Goal: Task Accomplishment & Management: Use online tool/utility

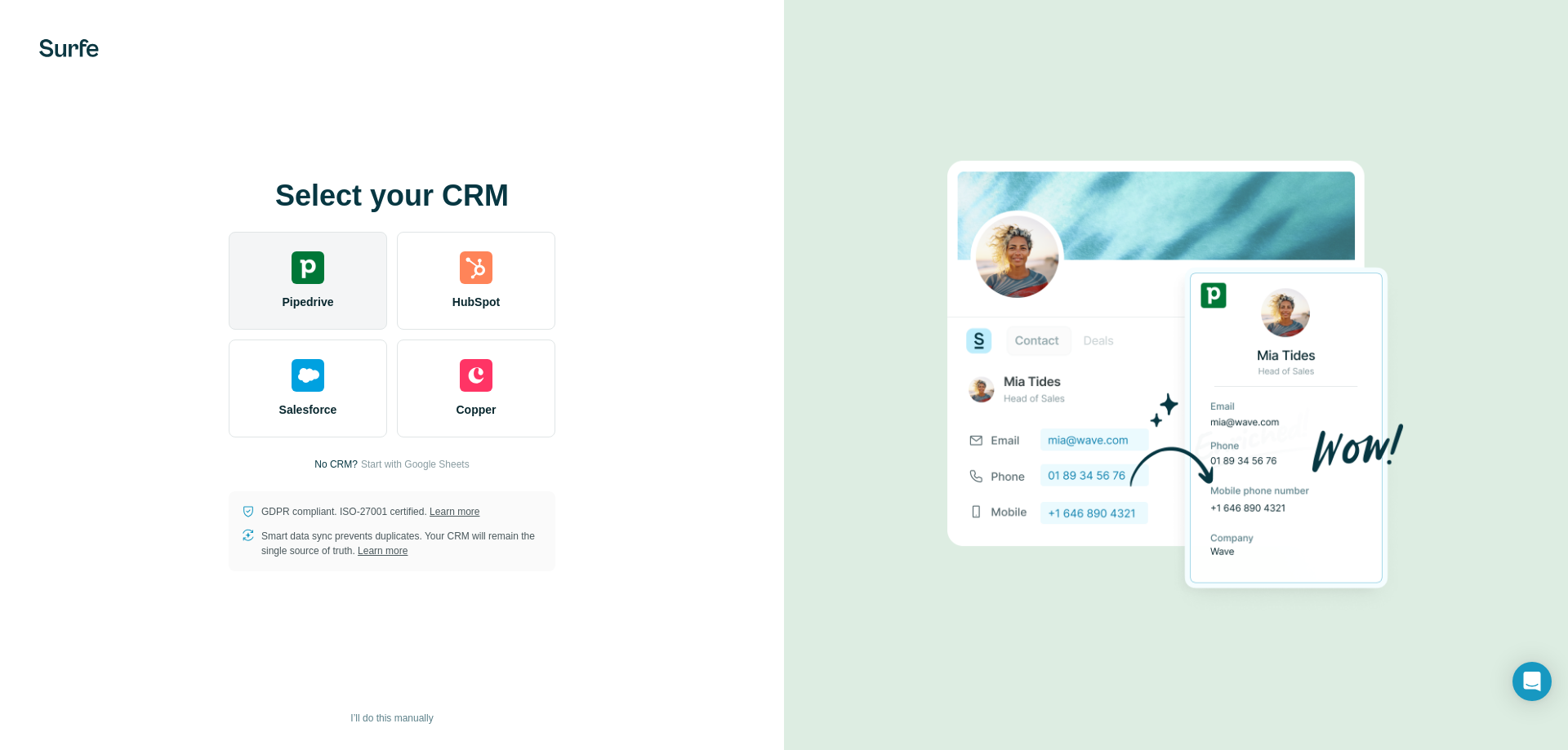
click at [306, 270] on img at bounding box center [308, 268] width 33 height 33
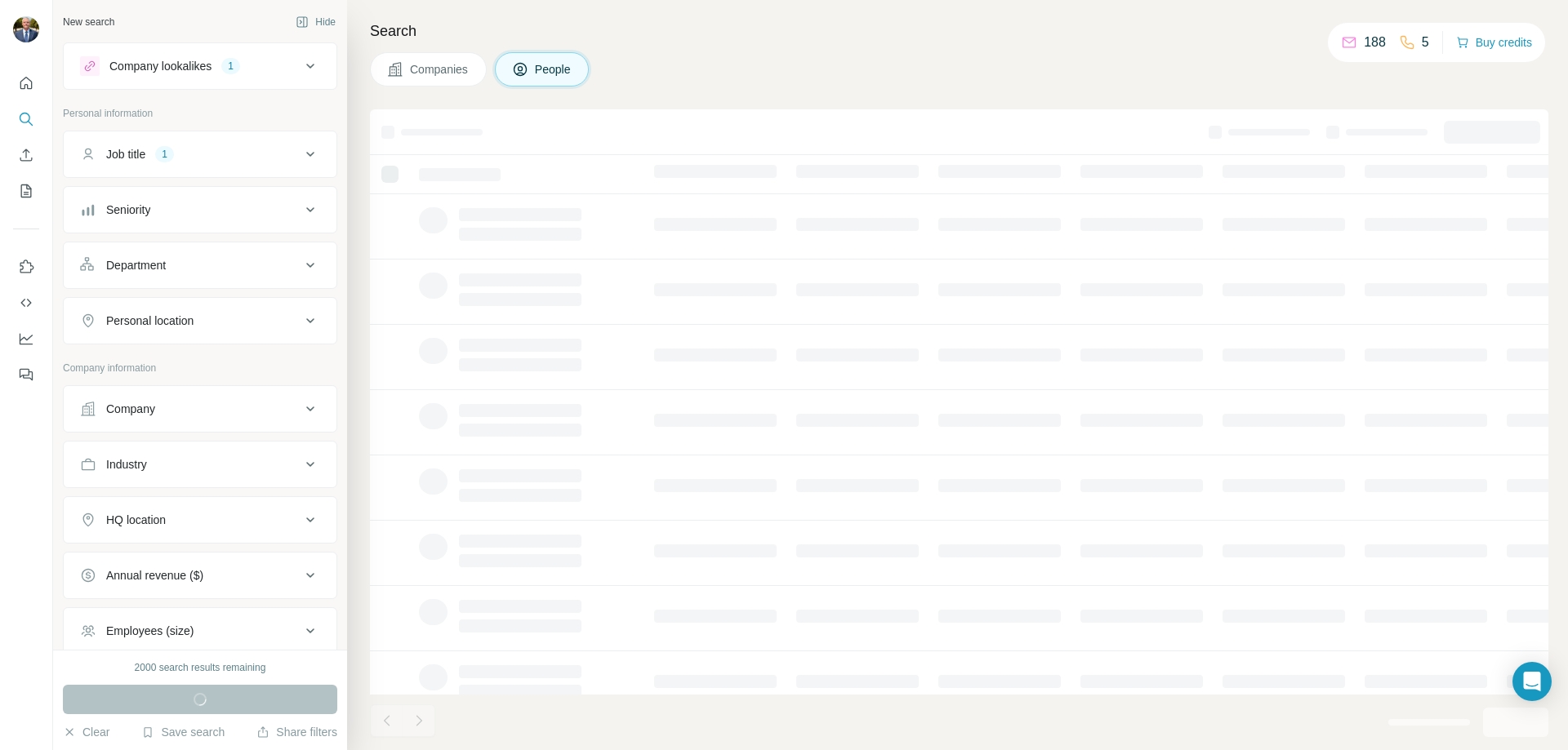
click at [449, 75] on span "Companies" at bounding box center [440, 69] width 60 height 16
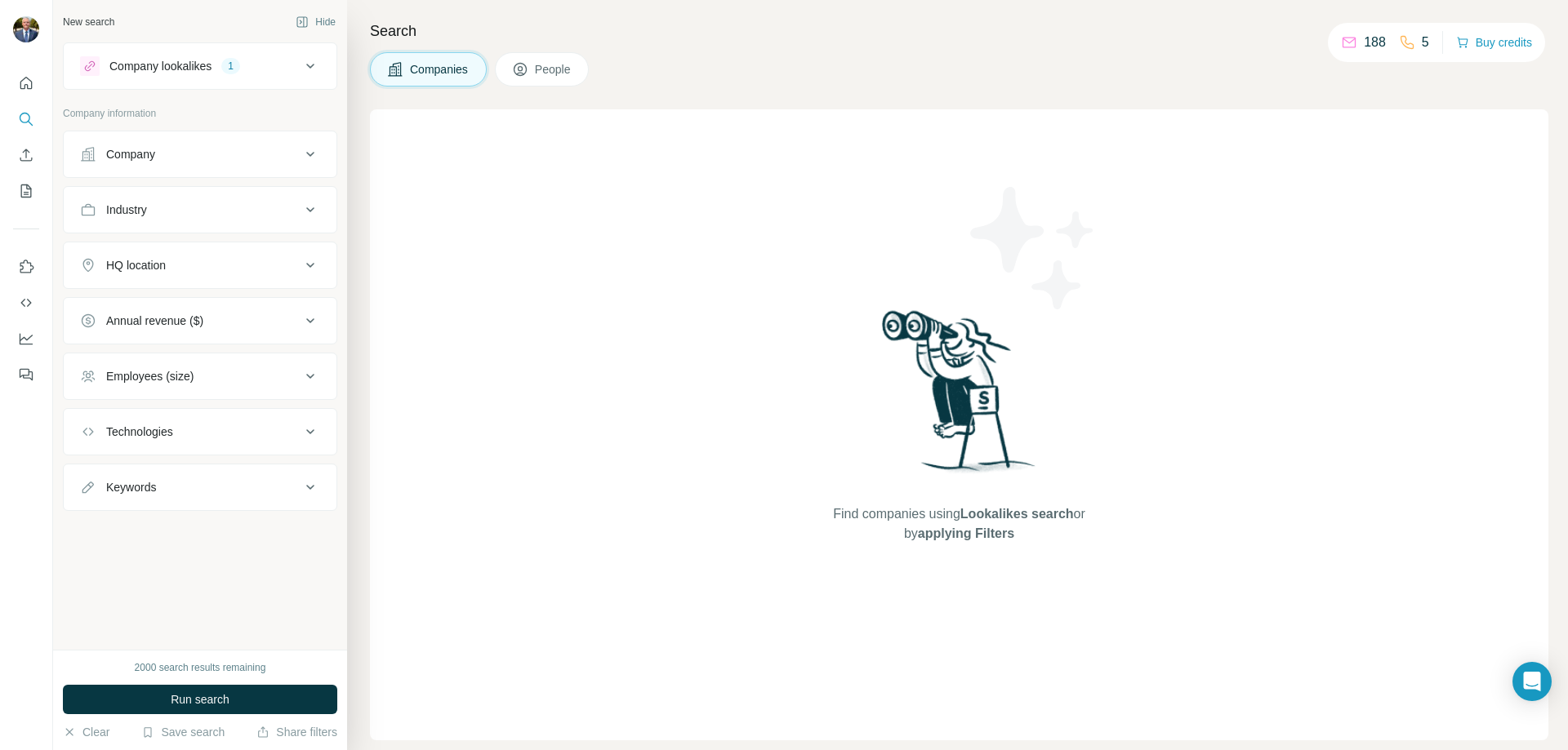
click at [449, 75] on span "Companies" at bounding box center [440, 69] width 60 height 16
click at [570, 77] on button "People" at bounding box center [542, 69] width 94 height 35
